Goal: Information Seeking & Learning: Learn about a topic

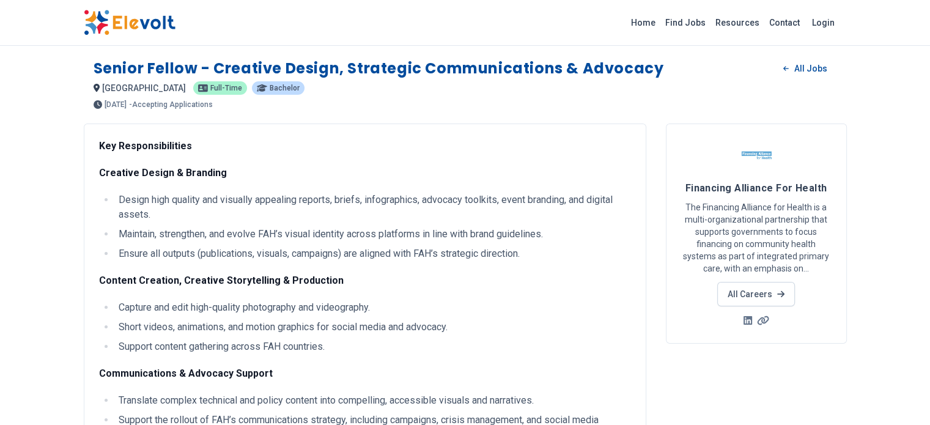
click at [84, 24] on img at bounding box center [130, 23] width 92 height 26
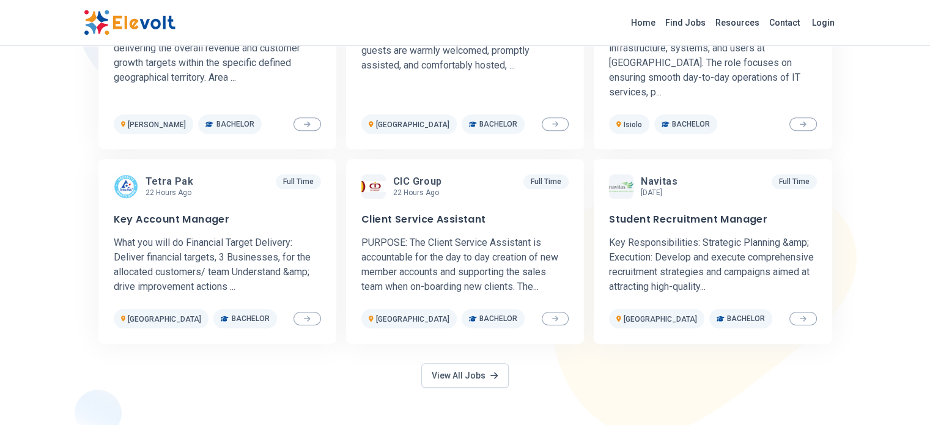
scroll to position [525, 0]
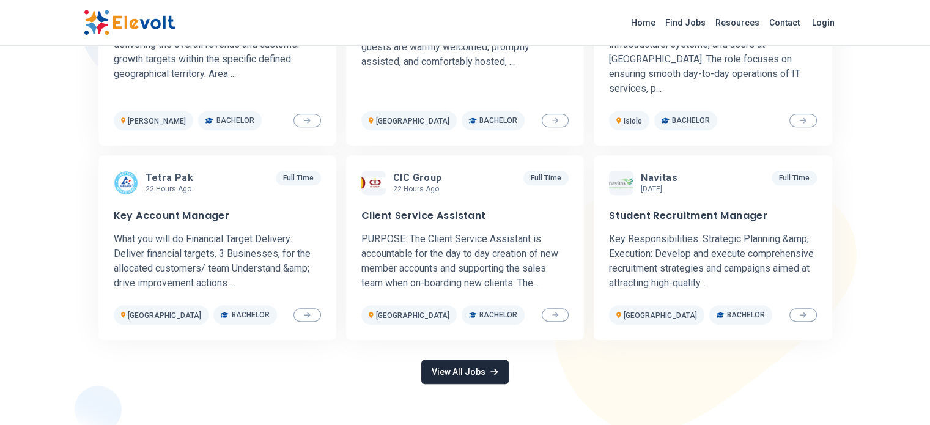
click at [482, 371] on link "View All Jobs" at bounding box center [464, 372] width 87 height 24
click at [478, 371] on link "View All Jobs" at bounding box center [464, 372] width 87 height 24
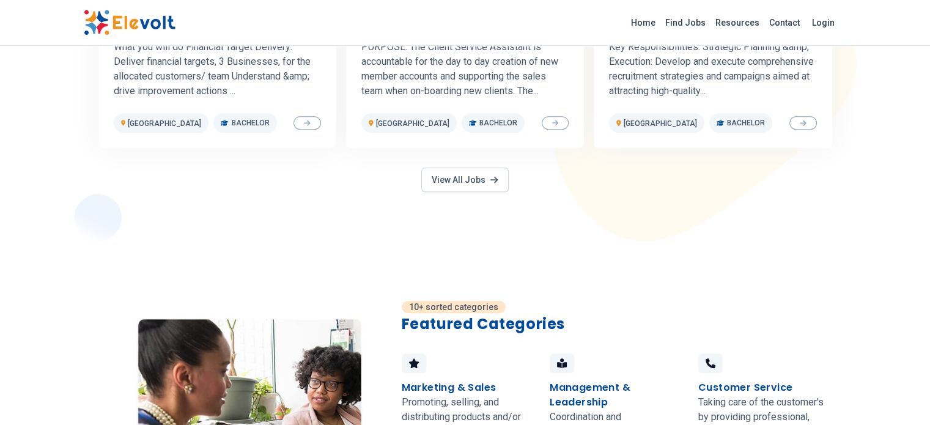
scroll to position [770, 0]
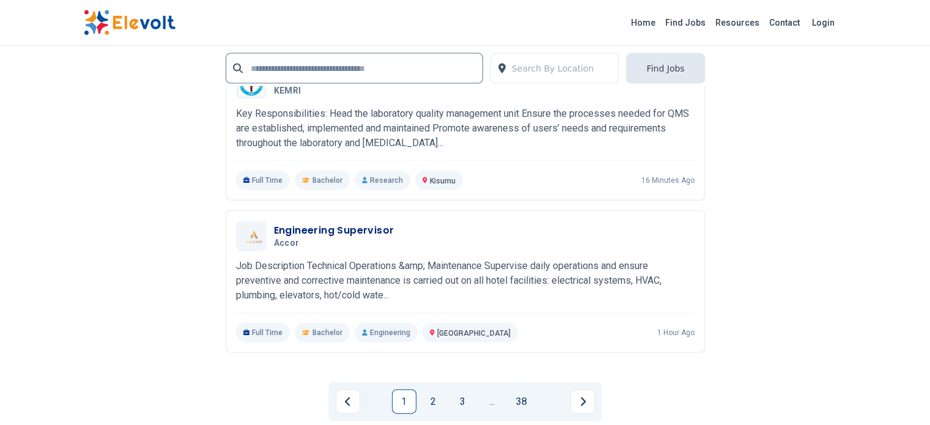
scroll to position [2731, 0]
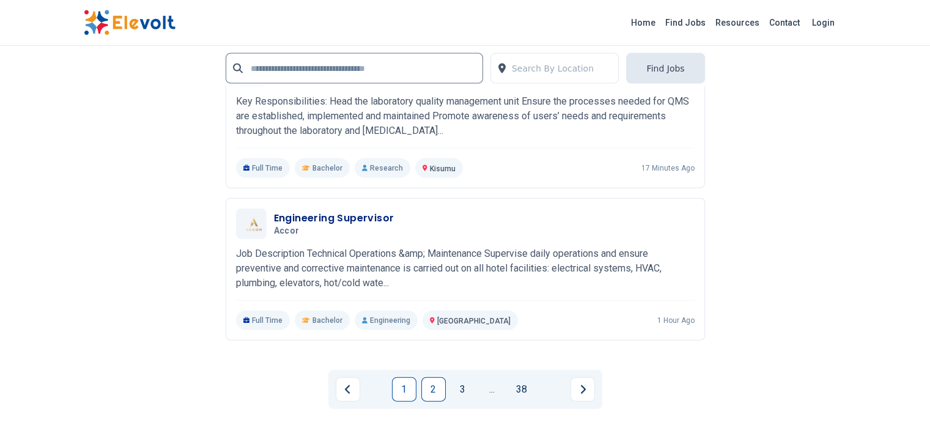
click at [433, 377] on link "2" at bounding box center [433, 389] width 24 height 24
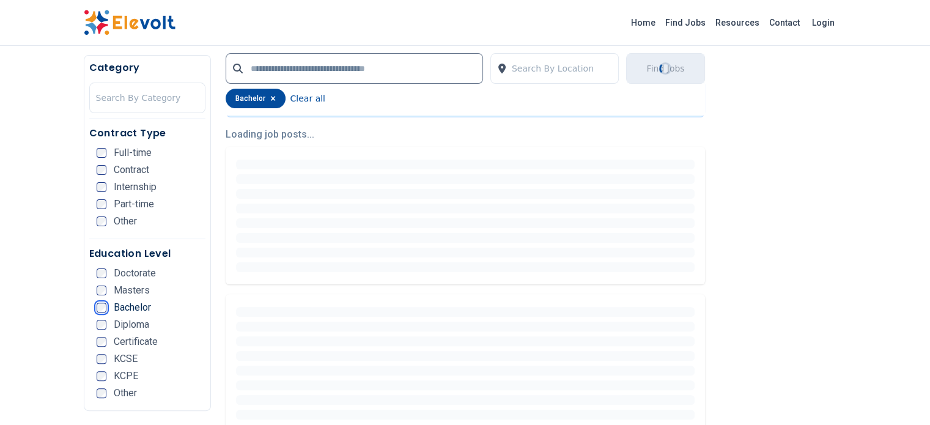
scroll to position [0, 0]
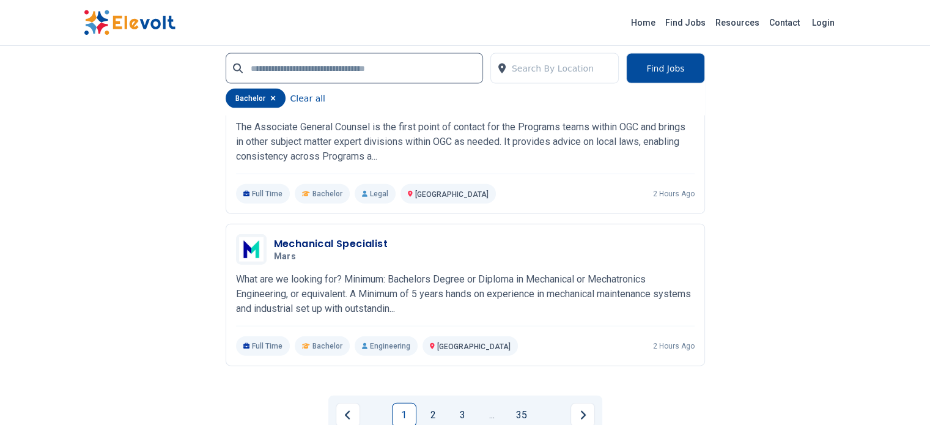
scroll to position [2791, 0]
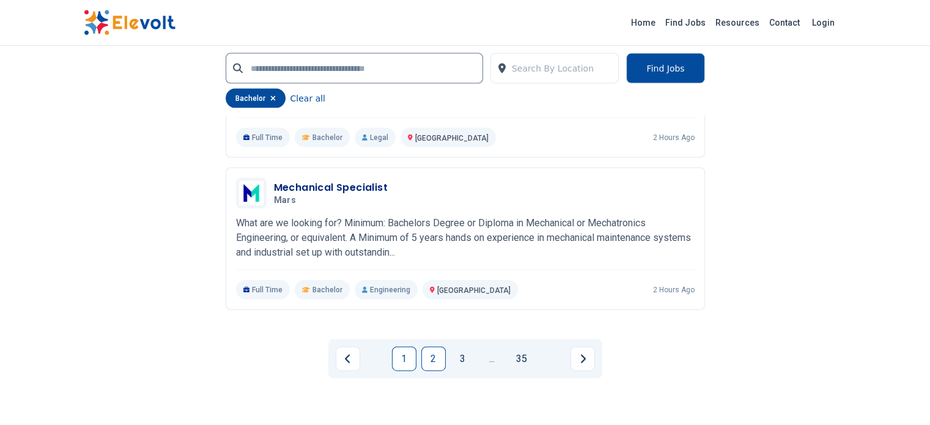
click at [431, 347] on link "2" at bounding box center [433, 359] width 24 height 24
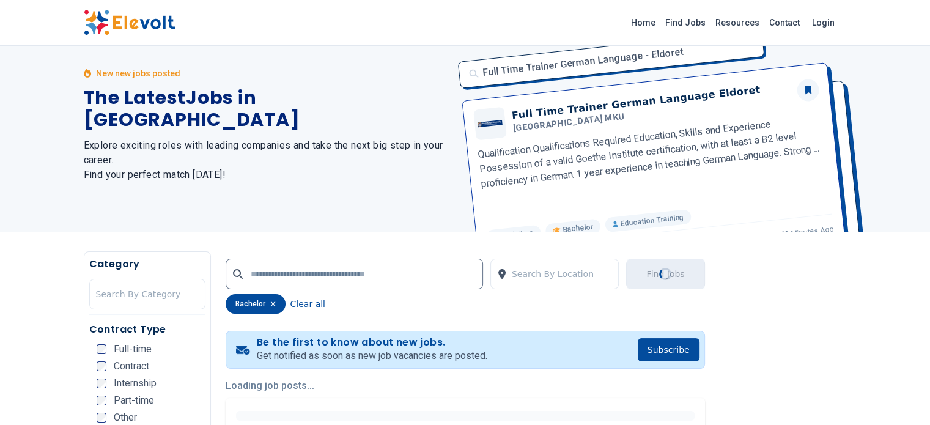
scroll to position [0, 0]
